Goal: Task Accomplishment & Management: Manage account settings

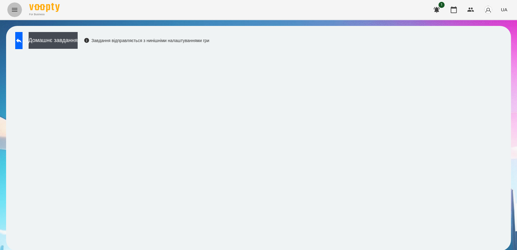
click at [15, 11] on icon "Menu" at bounding box center [14, 10] width 5 height 4
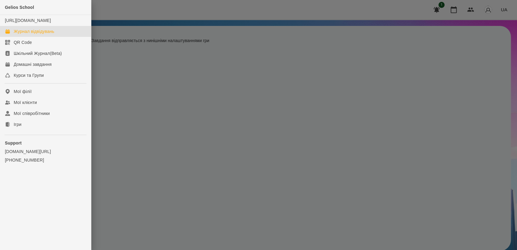
click at [48, 34] on div "Журнал відвідувань" at bounding box center [34, 31] width 41 height 6
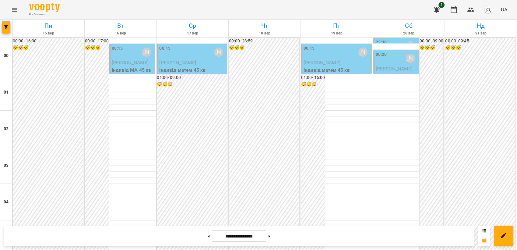
scroll to position [609, 0]
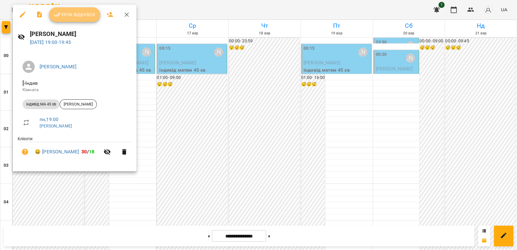
click at [69, 16] on span "Урок відбувся" at bounding box center [74, 14] width 41 height 7
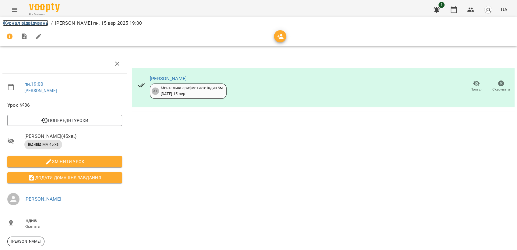
click at [24, 23] on link "Журнал відвідувань" at bounding box center [25, 23] width 46 height 6
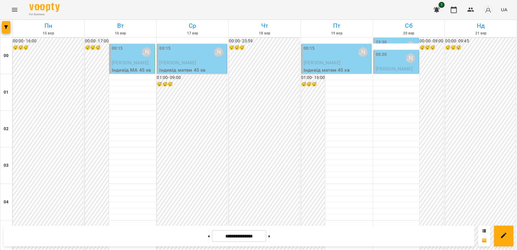
scroll to position [609, 0]
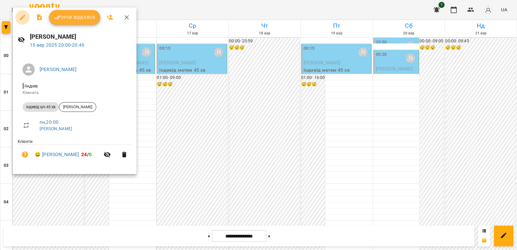
click at [25, 18] on icon "button" at bounding box center [22, 17] width 7 height 7
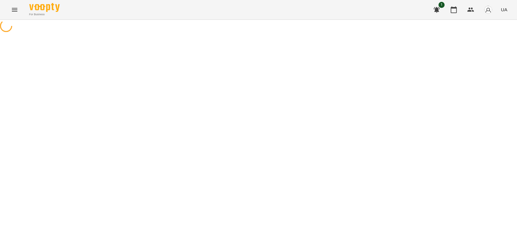
select select "**********"
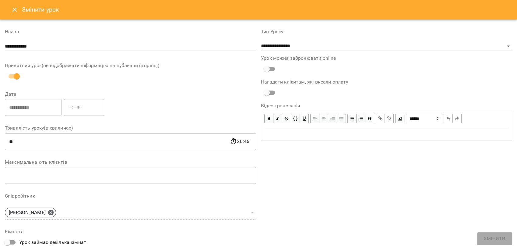
click at [13, 9] on icon "Close" at bounding box center [14, 9] width 7 height 7
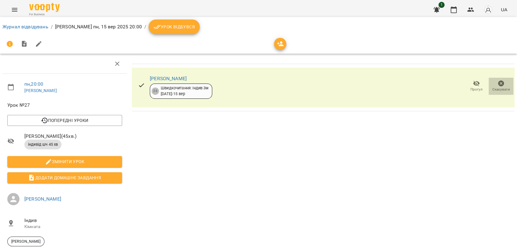
click at [499, 82] on icon "button" at bounding box center [501, 83] width 6 height 6
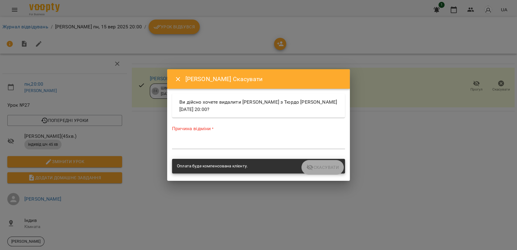
click at [224, 142] on textarea at bounding box center [258, 144] width 173 height 6
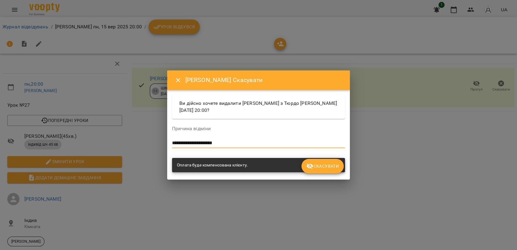
type textarea "**********"
click at [320, 168] on span "Скасувати" at bounding box center [322, 165] width 33 height 7
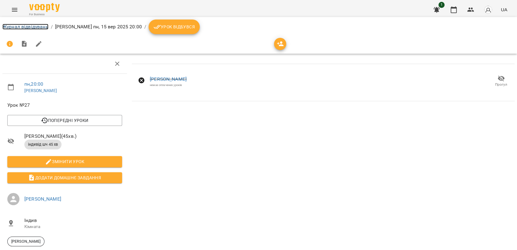
drag, startPoint x: 25, startPoint y: 27, endPoint x: 39, endPoint y: 27, distance: 13.7
click at [25, 27] on link "Журнал відвідувань" at bounding box center [25, 27] width 46 height 6
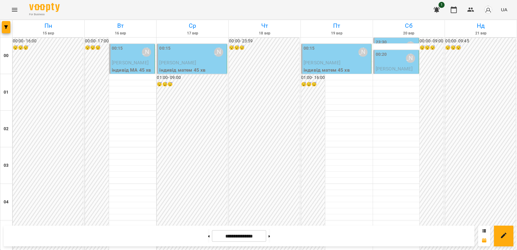
scroll to position [557, 0]
